Goal: Task Accomplishment & Management: Use online tool/utility

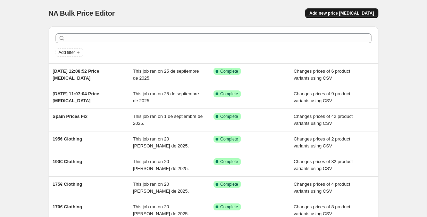
click at [354, 12] on span "Add new price [MEDICAL_DATA]" at bounding box center [342, 13] width 65 height 6
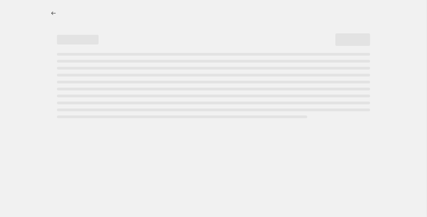
select select "percentage"
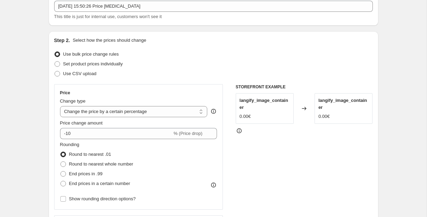
scroll to position [44, 0]
click at [56, 71] on span at bounding box center [58, 73] width 6 height 6
click at [55, 71] on input "Use CSV upload" at bounding box center [55, 70] width 0 height 0
radio input "true"
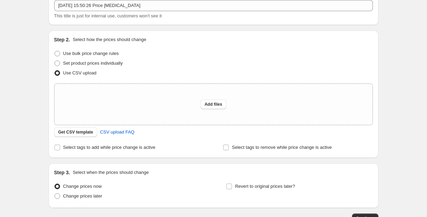
scroll to position [17, 0]
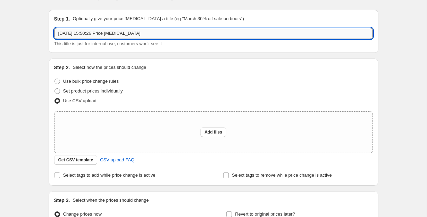
click at [77, 34] on input "[DATE] 15:50:26 Price [MEDICAL_DATA]" at bounding box center [213, 33] width 319 height 11
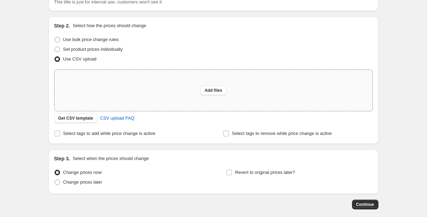
scroll to position [60, 0]
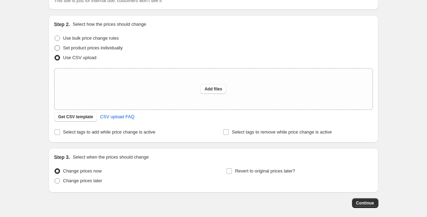
type input "Archive Sale 2025 30%"
click at [58, 47] on span at bounding box center [58, 48] width 6 height 6
click at [55, 46] on input "Set product prices individually" at bounding box center [55, 45] width 0 height 0
radio input "true"
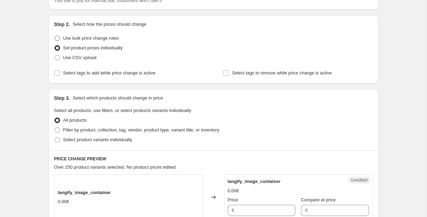
click at [57, 39] on span at bounding box center [58, 38] width 6 height 6
click at [55, 36] on input "Use bulk price change rules" at bounding box center [55, 35] width 0 height 0
radio input "true"
select select "percentage"
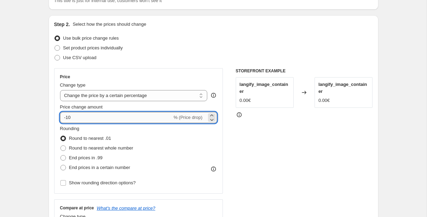
click at [77, 118] on input "-10" at bounding box center [116, 117] width 112 height 11
type input "-1"
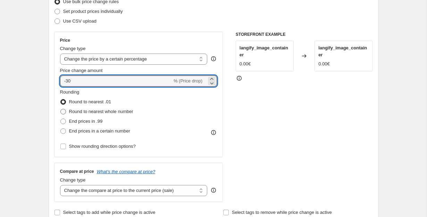
scroll to position [97, 0]
type input "-30"
click at [61, 147] on input "Show rounding direction options?" at bounding box center [63, 146] width 6 height 6
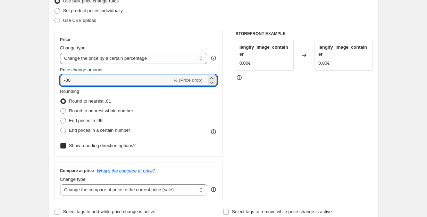
checkbox input "true"
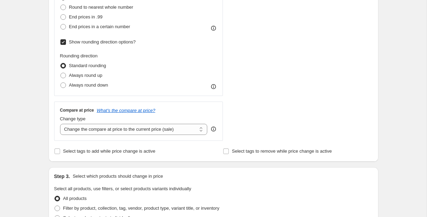
scroll to position [201, 0]
click at [58, 150] on input "Select tags to add while price change is active" at bounding box center [58, 151] width 6 height 6
checkbox input "true"
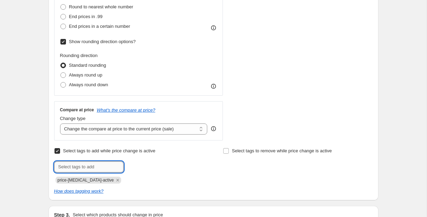
click at [77, 168] on input "text" at bounding box center [88, 166] width 69 height 11
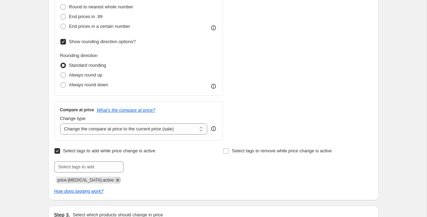
click at [116, 181] on icon "Remove price-change-job-active" at bounding box center [117, 180] width 2 height 2
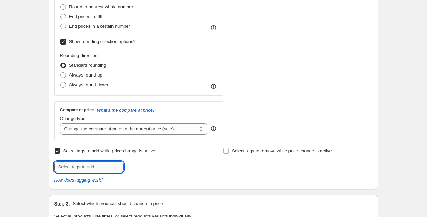
click at [90, 164] on input "text" at bounding box center [88, 166] width 69 height 11
type input "ArchiveSale"
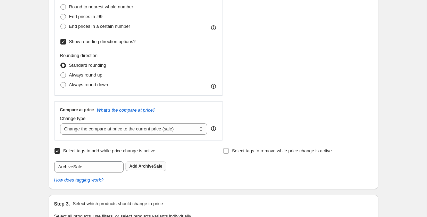
click at [154, 165] on span "ArchiveSale" at bounding box center [151, 166] width 24 height 5
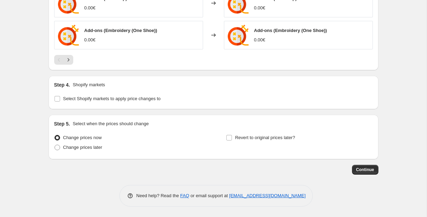
scroll to position [594, 0]
click at [66, 58] on icon "Next" at bounding box center [68, 59] width 7 height 7
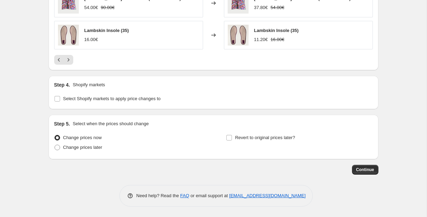
scroll to position [599, 0]
click at [90, 98] on span "Select Shopify markets to apply price changes to" at bounding box center [112, 98] width 98 height 5
click at [60, 98] on input "Select Shopify markets to apply price changes to" at bounding box center [58, 99] width 6 height 6
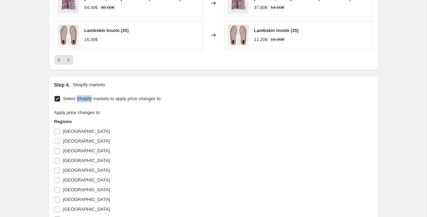
click at [90, 98] on span "Select Shopify markets to apply price changes to" at bounding box center [112, 98] width 98 height 5
click at [60, 98] on input "Select Shopify markets to apply price changes to" at bounding box center [58, 99] width 6 height 6
checkbox input "false"
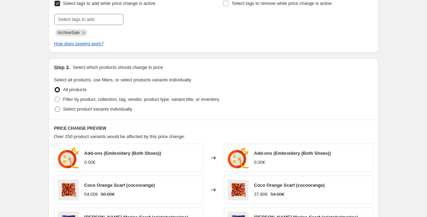
scroll to position [359, 0]
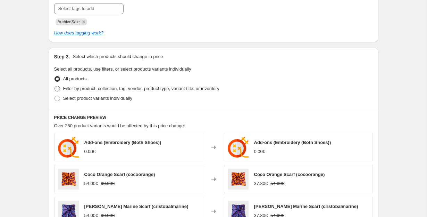
click at [80, 88] on span "Filter by product, collection, tag, vendor, product type, variant title, or inv…" at bounding box center [141, 88] width 156 height 5
click at [55, 86] on input "Filter by product, collection, tag, vendor, product type, variant title, or inv…" at bounding box center [55, 86] width 0 height 0
radio input "true"
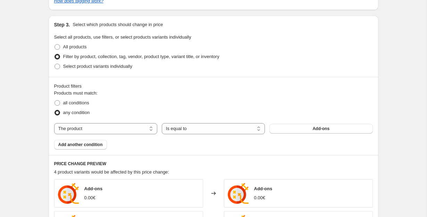
scroll to position [397, 0]
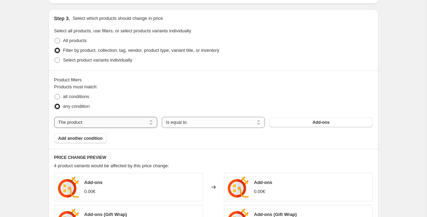
select select "collection"
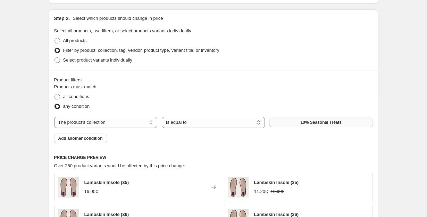
click at [302, 123] on span "10% Seasonal Treats" at bounding box center [320, 123] width 41 height 6
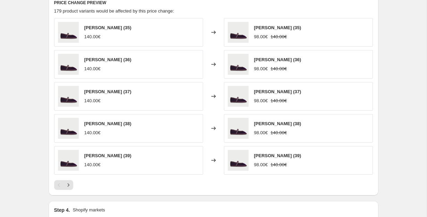
scroll to position [553, 0]
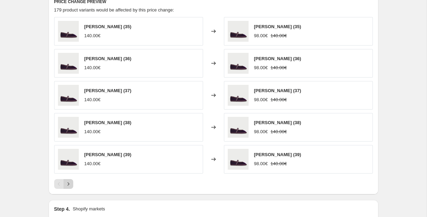
click at [68, 182] on icon "Next" at bounding box center [68, 183] width 7 height 7
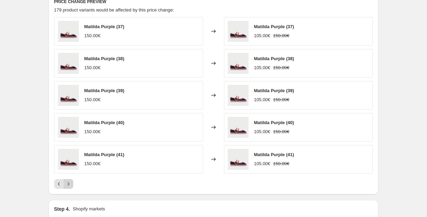
click at [68, 182] on icon "Next" at bounding box center [68, 183] width 7 height 7
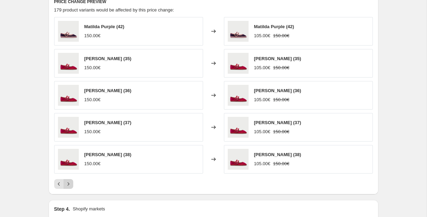
click at [68, 182] on icon "Next" at bounding box center [68, 183] width 7 height 7
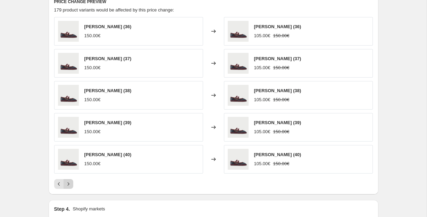
click at [68, 182] on icon "Next" at bounding box center [68, 183] width 7 height 7
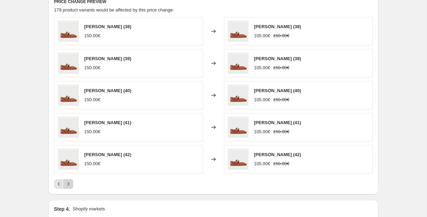
click at [68, 182] on icon "Next" at bounding box center [68, 183] width 7 height 7
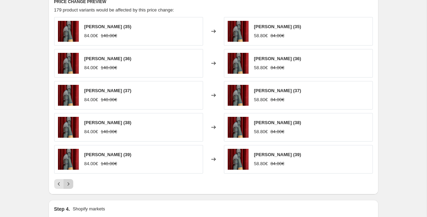
click at [68, 182] on icon "Next" at bounding box center [68, 183] width 7 height 7
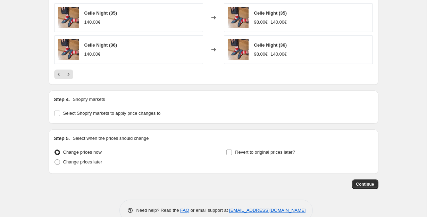
scroll to position [663, 0]
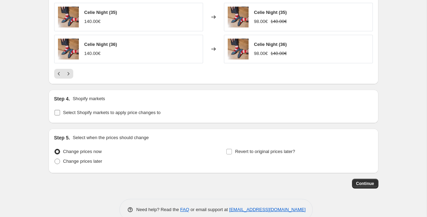
click at [56, 112] on input "Select Shopify markets to apply price changes to" at bounding box center [58, 113] width 6 height 6
checkbox input "true"
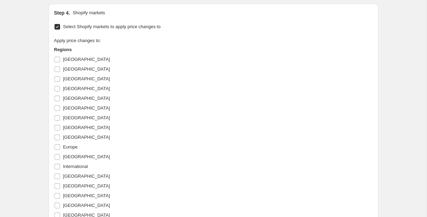
scroll to position [749, 0]
click at [55, 59] on input "[GEOGRAPHIC_DATA]" at bounding box center [58, 59] width 6 height 6
checkbox input "true"
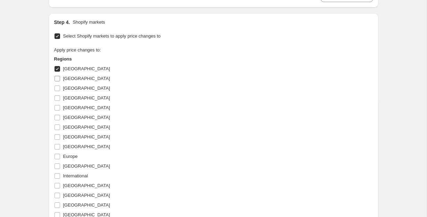
click at [57, 77] on input "[GEOGRAPHIC_DATA]" at bounding box center [58, 79] width 6 height 6
checkbox input "true"
click at [57, 88] on input "[GEOGRAPHIC_DATA]" at bounding box center [58, 88] width 6 height 6
checkbox input "true"
click at [57, 96] on input "[GEOGRAPHIC_DATA]" at bounding box center [58, 98] width 6 height 6
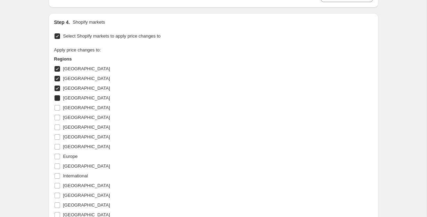
checkbox input "true"
click at [57, 104] on label "[GEOGRAPHIC_DATA]" at bounding box center [82, 108] width 56 height 10
click at [57, 105] on input "[GEOGRAPHIC_DATA]" at bounding box center [58, 108] width 6 height 6
checkbox input "true"
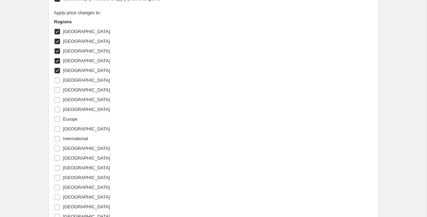
scroll to position [787, 0]
click at [56, 81] on input "[GEOGRAPHIC_DATA]" at bounding box center [58, 80] width 6 height 6
checkbox input "true"
click at [57, 91] on input "[GEOGRAPHIC_DATA]" at bounding box center [58, 89] width 6 height 6
checkbox input "true"
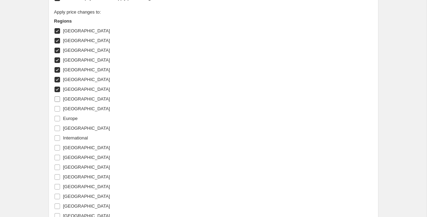
click at [57, 101] on input "[GEOGRAPHIC_DATA]" at bounding box center [58, 99] width 6 height 6
checkbox input "true"
click at [57, 110] on input "[GEOGRAPHIC_DATA]" at bounding box center [58, 109] width 6 height 6
checkbox input "true"
click at [56, 120] on input "Europe" at bounding box center [58, 119] width 6 height 6
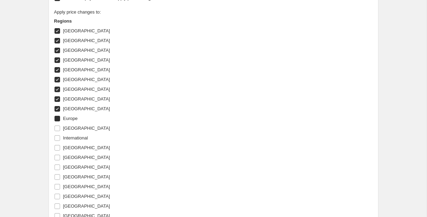
checkbox input "true"
click at [56, 127] on input "[GEOGRAPHIC_DATA]" at bounding box center [58, 128] width 6 height 6
checkbox input "true"
click at [56, 138] on input "International" at bounding box center [58, 138] width 6 height 6
checkbox input "true"
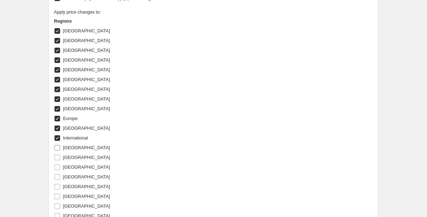
click at [56, 144] on label "[GEOGRAPHIC_DATA]" at bounding box center [82, 148] width 56 height 10
click at [56, 145] on input "[GEOGRAPHIC_DATA]" at bounding box center [58, 148] width 6 height 6
checkbox input "true"
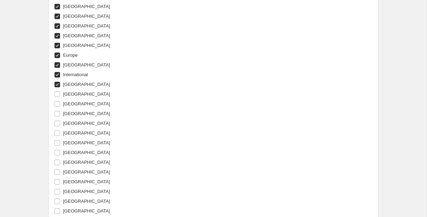
scroll to position [850, 0]
click at [55, 95] on input "[GEOGRAPHIC_DATA]" at bounding box center [58, 94] width 6 height 6
checkbox input "true"
click at [55, 103] on input "[GEOGRAPHIC_DATA]" at bounding box center [58, 104] width 6 height 6
checkbox input "true"
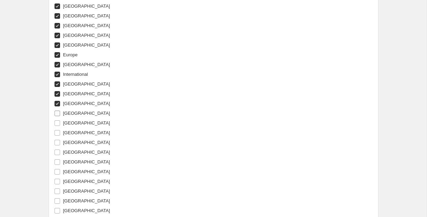
click at [55, 111] on input "[GEOGRAPHIC_DATA]" at bounding box center [58, 113] width 6 height 6
checkbox input "true"
click at [55, 122] on input "[GEOGRAPHIC_DATA]" at bounding box center [58, 123] width 6 height 6
checkbox input "true"
click at [56, 132] on input "[GEOGRAPHIC_DATA]" at bounding box center [58, 133] width 6 height 6
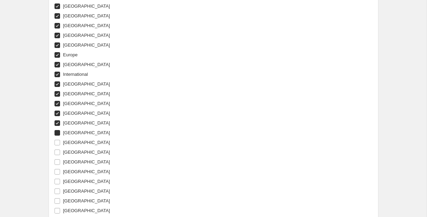
checkbox input "true"
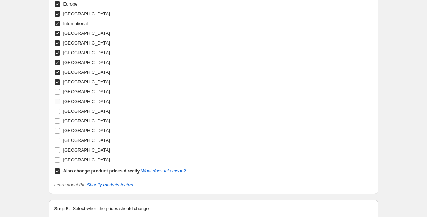
scroll to position [908, 0]
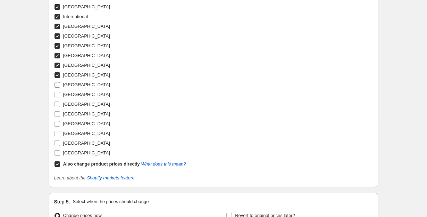
click at [56, 84] on input "[GEOGRAPHIC_DATA]" at bounding box center [58, 85] width 6 height 6
checkbox input "true"
click at [56, 92] on input "[GEOGRAPHIC_DATA]" at bounding box center [58, 95] width 6 height 6
checkbox input "true"
click at [57, 104] on input "[GEOGRAPHIC_DATA]" at bounding box center [58, 104] width 6 height 6
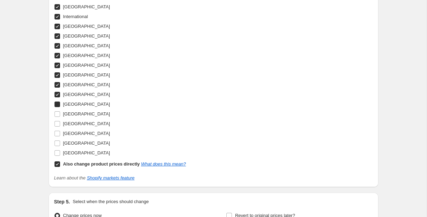
checkbox input "true"
click at [57, 115] on input "[GEOGRAPHIC_DATA]" at bounding box center [58, 114] width 6 height 6
checkbox input "true"
click at [57, 124] on input "[GEOGRAPHIC_DATA]" at bounding box center [58, 124] width 6 height 6
checkbox input "true"
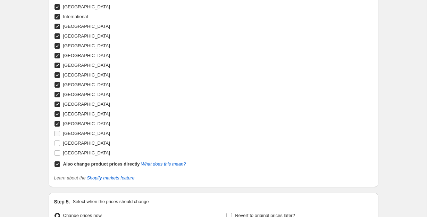
click at [57, 133] on input "[GEOGRAPHIC_DATA]" at bounding box center [58, 134] width 6 height 6
checkbox input "true"
click at [57, 145] on input "[GEOGRAPHIC_DATA]" at bounding box center [58, 143] width 6 height 6
checkbox input "true"
click at [57, 150] on input "[GEOGRAPHIC_DATA]" at bounding box center [58, 153] width 6 height 6
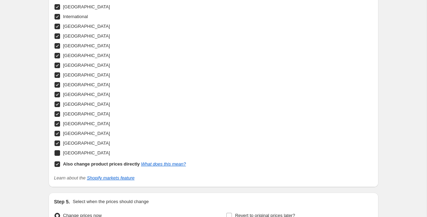
checkbox input "true"
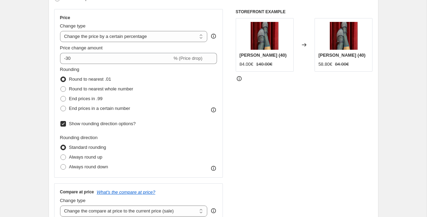
scroll to position [121, 0]
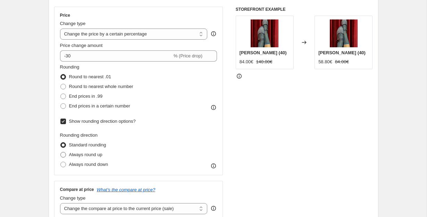
click at [66, 152] on label "Always round up" at bounding box center [81, 155] width 42 height 10
click at [61, 152] on input "Always round up" at bounding box center [60, 152] width 0 height 0
radio input "true"
click at [84, 142] on span "Standard rounding" at bounding box center [87, 144] width 37 height 5
click at [61, 142] on input "Standard rounding" at bounding box center [60, 142] width 0 height 0
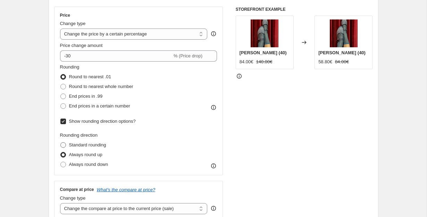
radio input "true"
click at [84, 150] on label "Always round up" at bounding box center [81, 155] width 42 height 10
click at [61, 152] on input "Always round up" at bounding box center [60, 152] width 0 height 0
radio input "true"
click at [80, 142] on span "Standard rounding" at bounding box center [87, 144] width 37 height 5
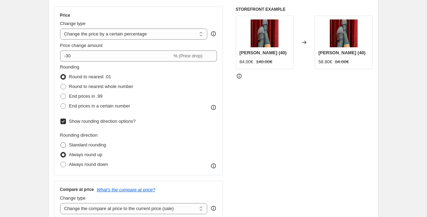
click at [61, 142] on input "Standard rounding" at bounding box center [60, 142] width 0 height 0
radio input "true"
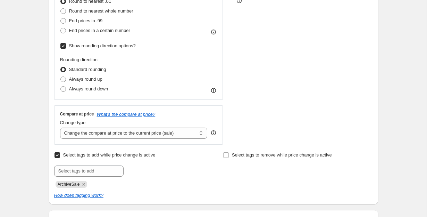
scroll to position [189, 0]
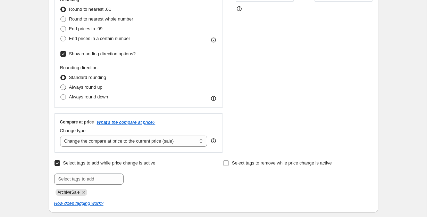
click at [62, 87] on span at bounding box center [63, 87] width 6 height 6
click at [61, 85] on input "Always round up" at bounding box center [60, 84] width 0 height 0
radio input "true"
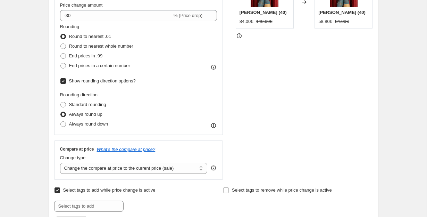
scroll to position [161, 0]
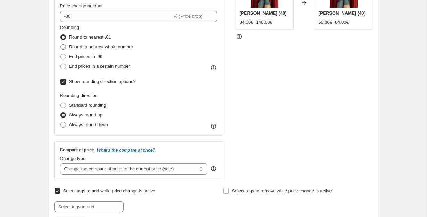
click at [61, 47] on span at bounding box center [63, 47] width 6 height 6
click at [61, 44] on input "Round to nearest whole number" at bounding box center [60, 44] width 0 height 0
radio input "true"
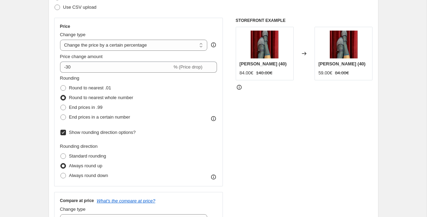
scroll to position [114, 0]
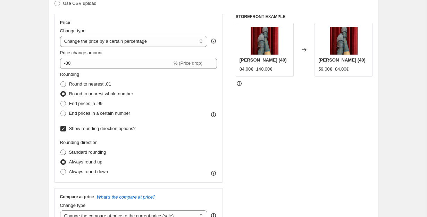
click at [106, 151] on span "Standard rounding" at bounding box center [87, 151] width 37 height 5
click at [61, 150] on input "Standard rounding" at bounding box center [60, 149] width 0 height 0
radio input "true"
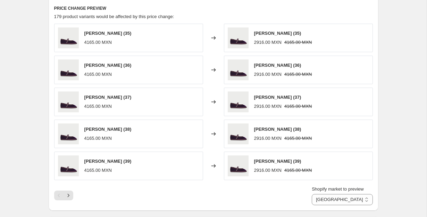
scroll to position [566, 0]
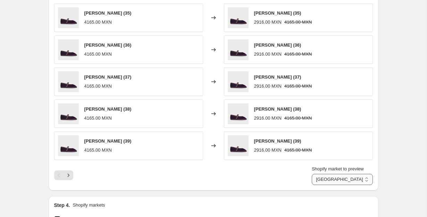
select select "105811378523"
click at [69, 174] on icon "Next" at bounding box center [68, 175] width 7 height 7
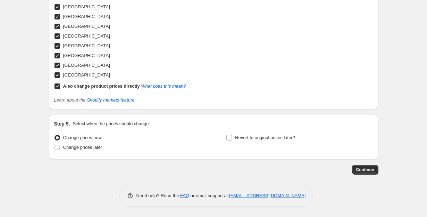
scroll to position [986, 0]
click at [233, 137] on label "Revert to original prices later?" at bounding box center [260, 138] width 69 height 10
click at [232, 137] on input "Revert to original prices later?" at bounding box center [229, 138] width 6 height 6
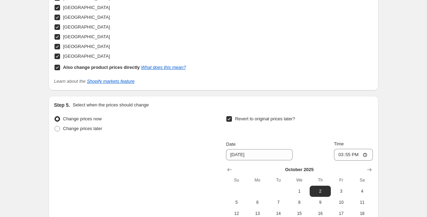
scroll to position [1010, 0]
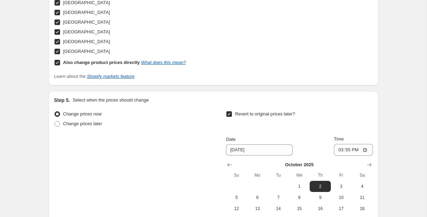
click at [234, 114] on label "Revert to original prices later?" at bounding box center [260, 114] width 69 height 10
click at [232, 114] on input "Revert to original prices later?" at bounding box center [229, 114] width 6 height 6
checkbox input "false"
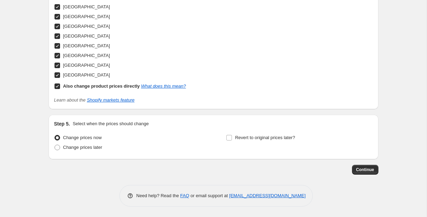
click at [343, 138] on div "Revert to original prices later?" at bounding box center [299, 143] width 147 height 21
click at [363, 169] on span "Continue" at bounding box center [365, 170] width 18 height 6
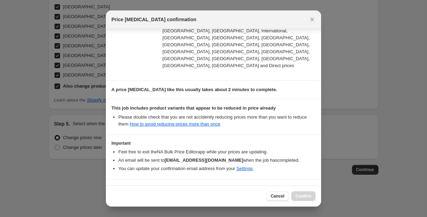
scroll to position [140, 0]
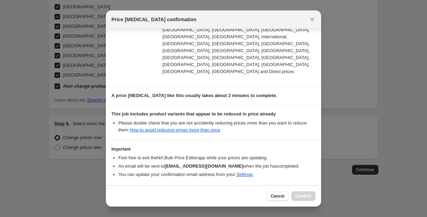
click at [124, 193] on b "I understand that this price [MEDICAL_DATA] may further reduce the prices of it…" at bounding box center [216, 199] width 190 height 12
click at [117, 196] on input "I understand that this price [MEDICAL_DATA] may further reduce the prices of it…" at bounding box center [115, 199] width 6 height 6
checkbox input "true"
click at [305, 198] on span "Confirm" at bounding box center [304, 196] width 16 height 6
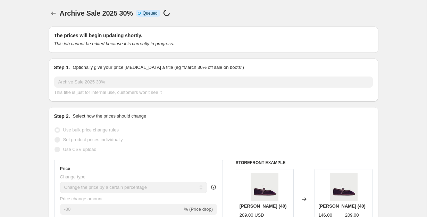
scroll to position [986, 0]
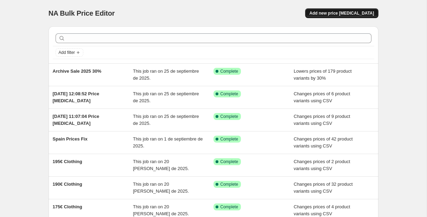
click at [323, 14] on span "Add new price [MEDICAL_DATA]" at bounding box center [342, 13] width 65 height 6
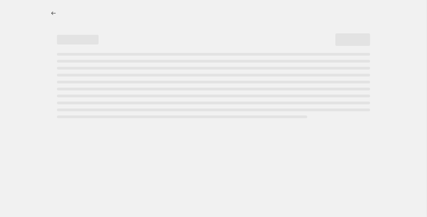
select select "percentage"
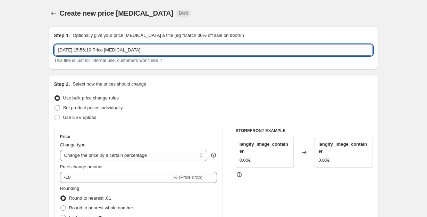
click at [77, 53] on input "25 sept 2025, 15:56:19 Price change job" at bounding box center [213, 49] width 319 height 11
click at [102, 49] on input "Archive Sale 2025 40%" at bounding box center [213, 49] width 319 height 11
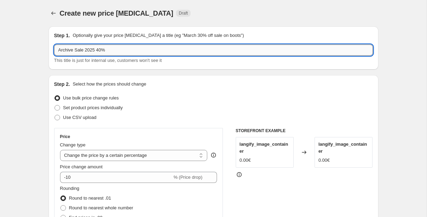
drag, startPoint x: 109, startPoint y: 52, endPoint x: 98, endPoint y: 52, distance: 10.4
click at [98, 52] on input "Archive Sale 2025 40%" at bounding box center [213, 49] width 319 height 11
click at [86, 51] on input "Archive Sale 2025" at bounding box center [213, 49] width 319 height 11
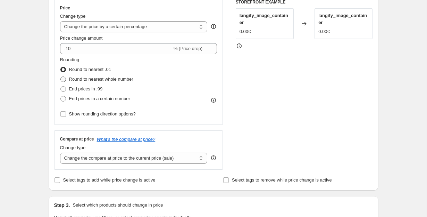
scroll to position [135, 0]
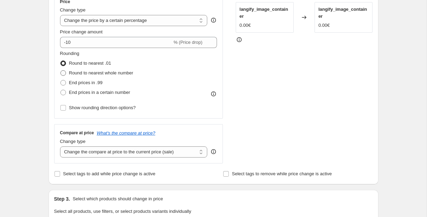
type input "Archive Sale 40% 2025"
click at [63, 73] on span at bounding box center [63, 73] width 6 height 6
click at [61, 71] on input "Round to nearest whole number" at bounding box center [60, 70] width 0 height 0
radio input "true"
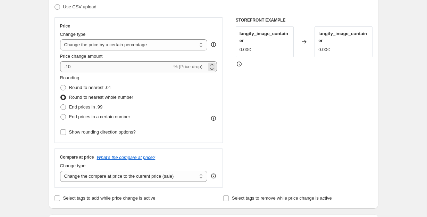
scroll to position [117, 0]
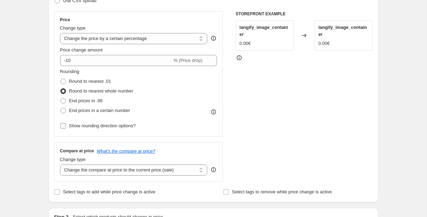
click at [64, 124] on input "Show rounding direction options?" at bounding box center [63, 126] width 6 height 6
checkbox input "true"
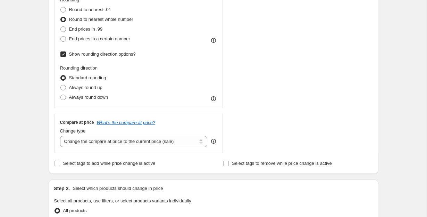
scroll to position [207, 0]
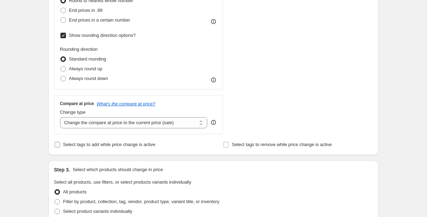
click at [60, 142] on input "Select tags to add while price change is active" at bounding box center [58, 145] width 6 height 6
checkbox input "true"
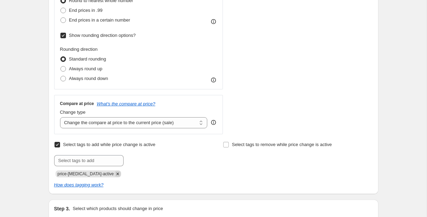
click at [115, 174] on icon "Remove price-change-job-active" at bounding box center [118, 174] width 6 height 6
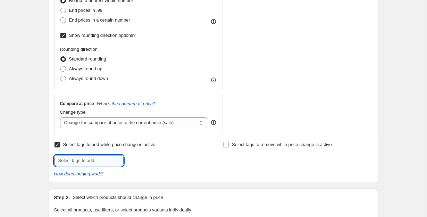
click at [85, 158] on input "text" at bounding box center [88, 160] width 69 height 11
type input "ArchiveSale"
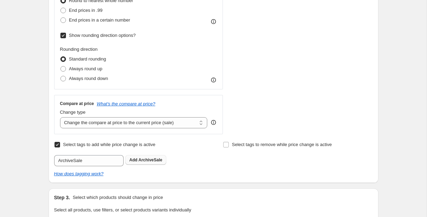
click at [149, 162] on span "ArchiveSale" at bounding box center [151, 159] width 24 height 5
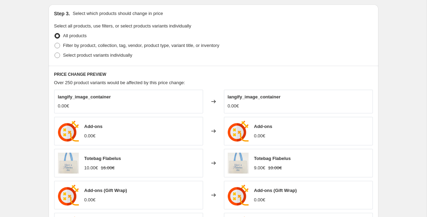
scroll to position [404, 0]
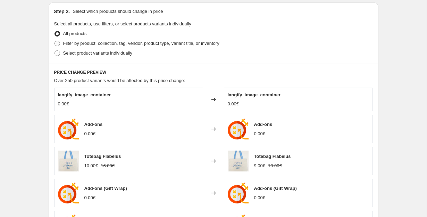
click at [57, 44] on span at bounding box center [58, 44] width 6 height 6
click at [55, 41] on input "Filter by product, collection, tag, vendor, product type, variant title, or inv…" at bounding box center [55, 41] width 0 height 0
radio input "true"
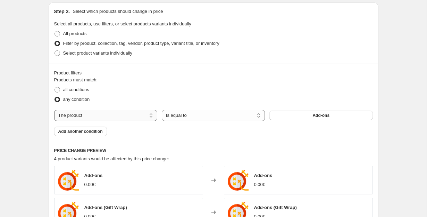
select select "collection"
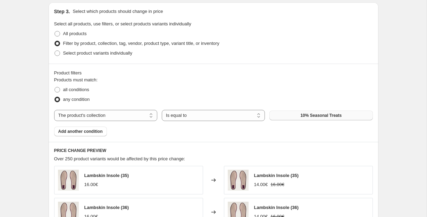
click at [305, 116] on span "10% Seasonal Treats" at bounding box center [320, 116] width 41 height 6
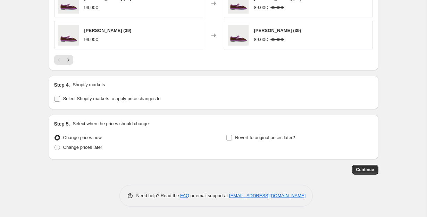
scroll to position [677, 0]
click at [58, 98] on input "Select Shopify markets to apply price changes to" at bounding box center [58, 99] width 6 height 6
checkbox input "true"
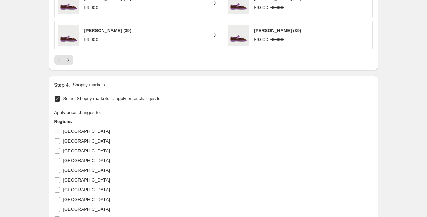
click at [58, 129] on input "[GEOGRAPHIC_DATA]" at bounding box center [58, 132] width 6 height 6
checkbox input "true"
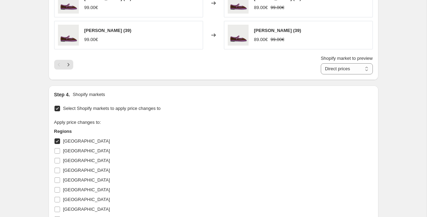
scroll to position [702, 0]
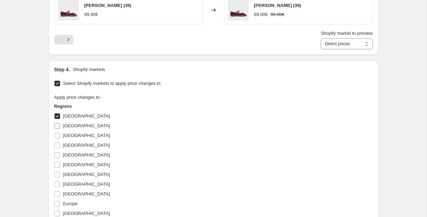
click at [57, 125] on input "[GEOGRAPHIC_DATA]" at bounding box center [58, 126] width 6 height 6
checkbox input "true"
click at [58, 134] on input "[GEOGRAPHIC_DATA]" at bounding box center [58, 136] width 6 height 6
checkbox input "true"
click at [57, 148] on input "[GEOGRAPHIC_DATA]" at bounding box center [58, 145] width 6 height 6
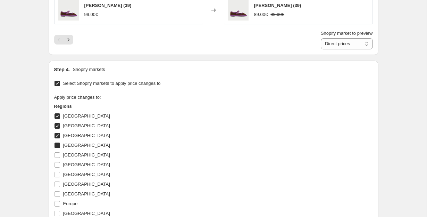
checkbox input "true"
click at [57, 158] on input "[GEOGRAPHIC_DATA]" at bounding box center [58, 155] width 6 height 6
checkbox input "true"
click at [57, 166] on input "[GEOGRAPHIC_DATA]" at bounding box center [58, 165] width 6 height 6
checkbox input "true"
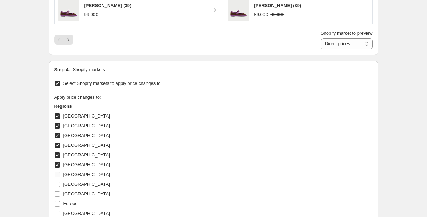
click at [57, 172] on input "[GEOGRAPHIC_DATA]" at bounding box center [58, 175] width 6 height 6
checkbox input "true"
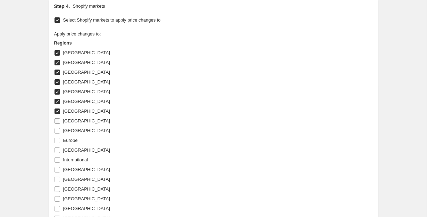
scroll to position [766, 0]
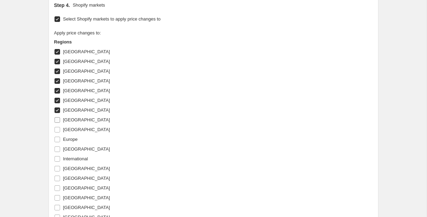
click at [57, 121] on input "[GEOGRAPHIC_DATA]" at bounding box center [58, 120] width 6 height 6
checkbox input "true"
click at [57, 133] on label "[GEOGRAPHIC_DATA]" at bounding box center [82, 130] width 56 height 10
click at [57, 132] on input "[GEOGRAPHIC_DATA]" at bounding box center [58, 130] width 6 height 6
checkbox input "true"
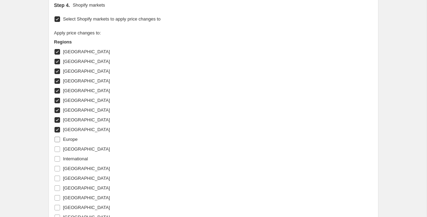
click at [57, 142] on input "Europe" at bounding box center [58, 140] width 6 height 6
checkbox input "true"
click at [57, 150] on input "[GEOGRAPHIC_DATA]" at bounding box center [58, 149] width 6 height 6
checkbox input "true"
click at [57, 159] on input "International" at bounding box center [58, 159] width 6 height 6
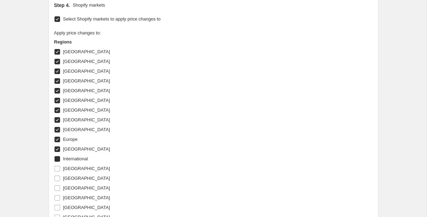
checkbox input "true"
click at [57, 169] on input "[GEOGRAPHIC_DATA]" at bounding box center [58, 169] width 6 height 6
checkbox input "true"
click at [57, 177] on input "[GEOGRAPHIC_DATA]" at bounding box center [58, 178] width 6 height 6
checkbox input "true"
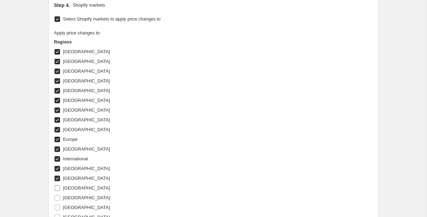
click at [57, 186] on input "[GEOGRAPHIC_DATA]" at bounding box center [58, 188] width 6 height 6
checkbox input "true"
click at [57, 196] on input "[GEOGRAPHIC_DATA]" at bounding box center [58, 198] width 6 height 6
checkbox input "true"
click at [57, 204] on label "[GEOGRAPHIC_DATA]" at bounding box center [82, 208] width 56 height 10
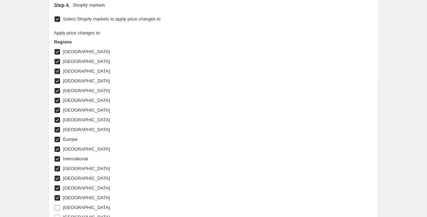
click at [57, 205] on input "[GEOGRAPHIC_DATA]" at bounding box center [58, 208] width 6 height 6
checkbox input "true"
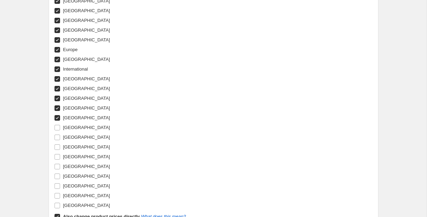
scroll to position [859, 0]
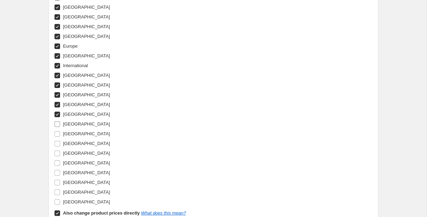
click at [58, 128] on label "[GEOGRAPHIC_DATA]" at bounding box center [82, 124] width 56 height 10
click at [58, 127] on input "[GEOGRAPHIC_DATA]" at bounding box center [58, 124] width 6 height 6
checkbox input "true"
click at [58, 133] on input "[GEOGRAPHIC_DATA]" at bounding box center [58, 134] width 6 height 6
click at [58, 138] on label "[GEOGRAPHIC_DATA]" at bounding box center [82, 134] width 56 height 10
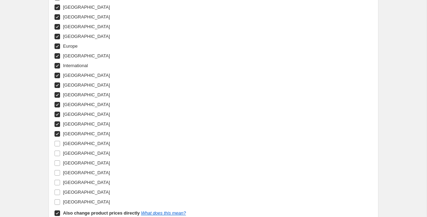
click at [58, 137] on input "[GEOGRAPHIC_DATA]" at bounding box center [58, 134] width 6 height 6
checkbox input "false"
click at [56, 145] on input "[GEOGRAPHIC_DATA]" at bounding box center [58, 144] width 6 height 6
checkbox input "true"
click at [57, 131] on input "[GEOGRAPHIC_DATA]" at bounding box center [58, 134] width 6 height 6
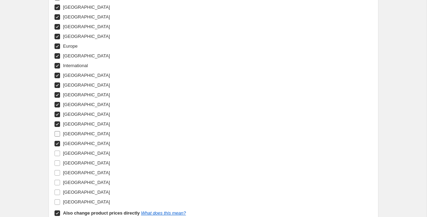
checkbox input "true"
click at [57, 154] on input "[GEOGRAPHIC_DATA]" at bounding box center [58, 153] width 6 height 6
checkbox input "true"
click at [57, 163] on input "[GEOGRAPHIC_DATA]" at bounding box center [58, 163] width 6 height 6
checkbox input "true"
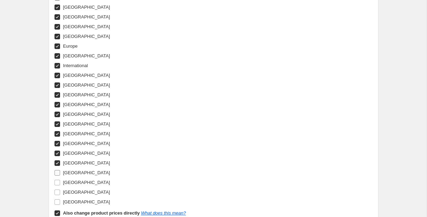
click at [57, 173] on input "[GEOGRAPHIC_DATA]" at bounding box center [58, 173] width 6 height 6
checkbox input "true"
click at [57, 183] on input "[GEOGRAPHIC_DATA]" at bounding box center [58, 183] width 6 height 6
checkbox input "true"
click at [56, 190] on input "[GEOGRAPHIC_DATA]" at bounding box center [58, 192] width 6 height 6
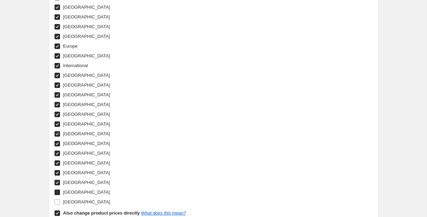
checkbox input "true"
click at [56, 198] on label "[GEOGRAPHIC_DATA]" at bounding box center [82, 202] width 56 height 10
click at [56, 199] on input "[GEOGRAPHIC_DATA]" at bounding box center [58, 202] width 6 height 6
checkbox input "true"
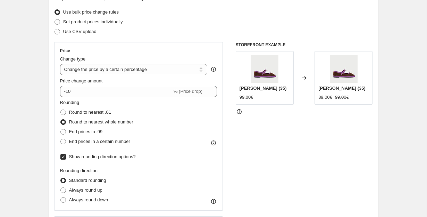
scroll to position [97, 0]
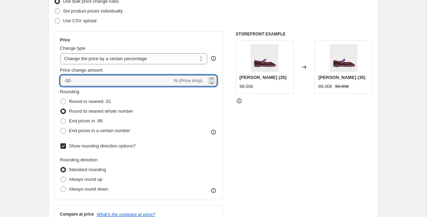
drag, startPoint x: 77, startPoint y: 80, endPoint x: 56, endPoint y: 80, distance: 21.2
click at [55, 81] on div "Price Change type Change the price to a certain amount Change the price by a ce…" at bounding box center [138, 115] width 169 height 168
type input "-40"
click at [56, 96] on div "Price Change type Change the price to a certain amount Change the price by a ce…" at bounding box center [138, 115] width 169 height 168
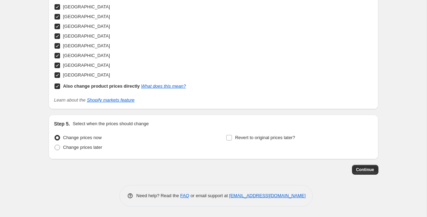
scroll to position [986, 0]
click at [355, 166] on button "Continue" at bounding box center [365, 170] width 26 height 10
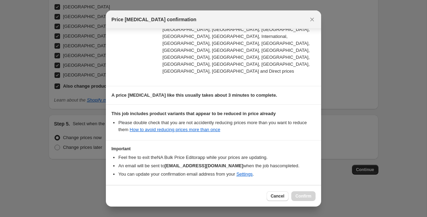
scroll to position [140, 0]
click at [178, 193] on b "I understand that this price [MEDICAL_DATA] may further reduce the prices of it…" at bounding box center [216, 199] width 190 height 12
click at [117, 196] on input "I understand that this price [MEDICAL_DATA] may further reduce the prices of it…" at bounding box center [115, 199] width 6 height 6
checkbox input "true"
click at [297, 193] on button "Confirm" at bounding box center [303, 196] width 24 height 10
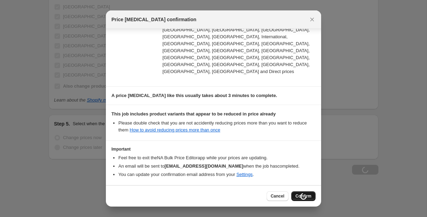
type input "Archive Sale 40% 2025"
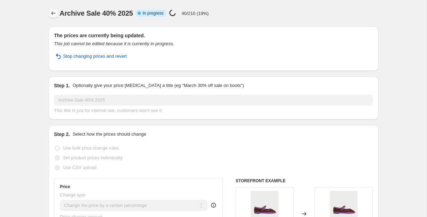
click at [52, 13] on icon "Price change jobs" at bounding box center [53, 13] width 7 height 7
